Goal: Transaction & Acquisition: Subscribe to service/newsletter

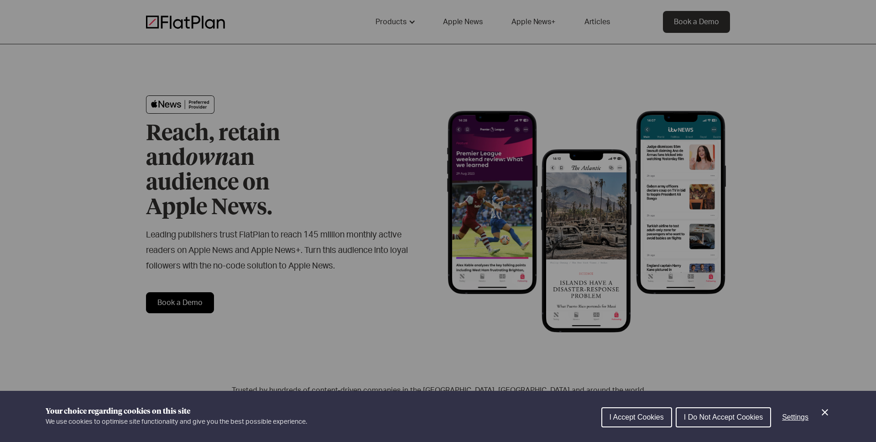
click at [258, 108] on div "Cookie preferences" at bounding box center [438, 221] width 876 height 442
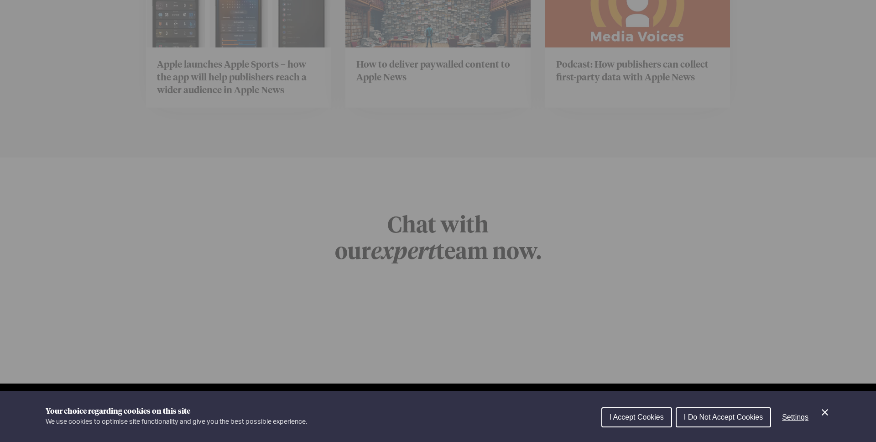
scroll to position [3644, 0]
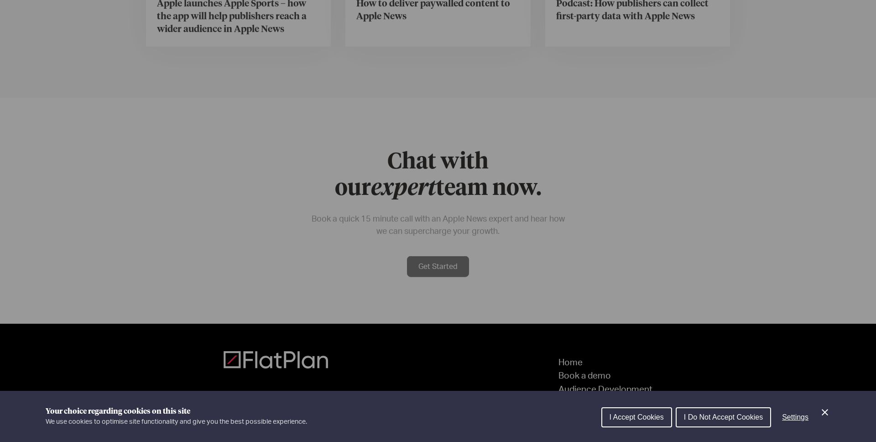
click at [258, 195] on div "Cookie preferences" at bounding box center [438, 221] width 876 height 442
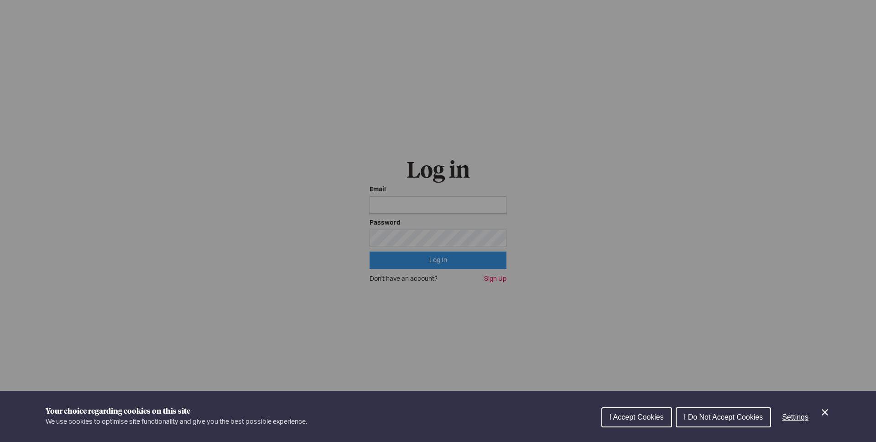
click at [407, 227] on div "Cookie preferences" at bounding box center [438, 221] width 876 height 442
click at [821, 410] on icon "Close Cookie Control" at bounding box center [824, 412] width 11 height 11
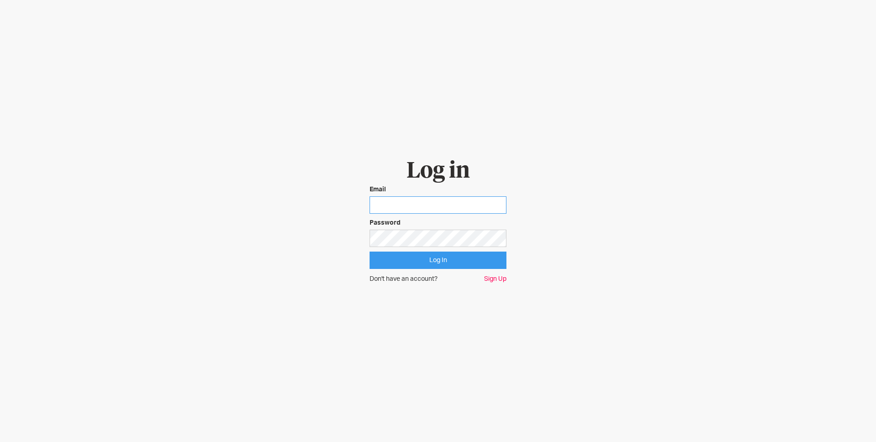
click at [443, 197] on input "email" at bounding box center [438, 204] width 137 height 17
click at [434, 204] on input "email" at bounding box center [438, 204] width 137 height 17
